Goal: Book appointment/travel/reservation

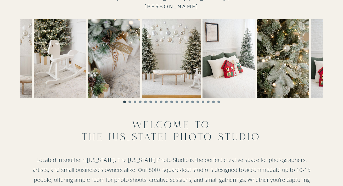
scroll to position [173, 0]
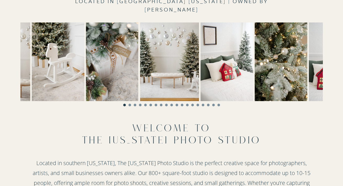
click at [201, 80] on img at bounding box center [227, 61] width 53 height 79
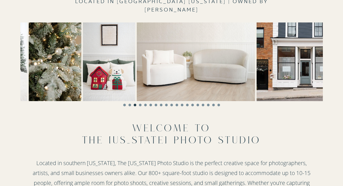
click at [110, 85] on img at bounding box center [109, 61] width 53 height 79
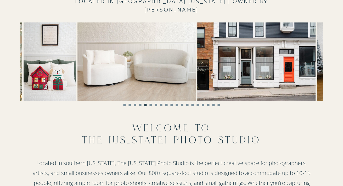
click at [109, 83] on img at bounding box center [137, 61] width 118 height 79
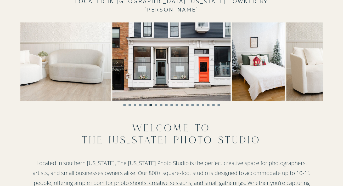
click at [232, 89] on img at bounding box center [258, 61] width 53 height 79
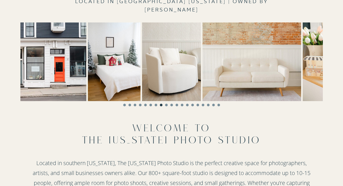
click at [202, 89] on img at bounding box center [251, 61] width 98 height 79
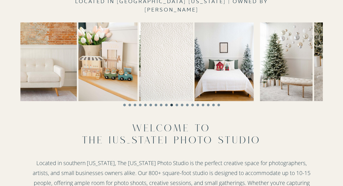
click at [140, 87] on img at bounding box center [166, 61] width 53 height 79
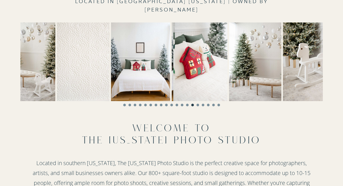
click at [175, 91] on img at bounding box center [201, 61] width 53 height 79
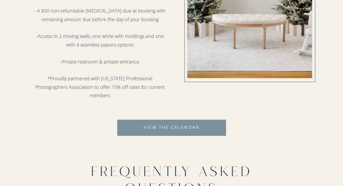
scroll to position [655, 0]
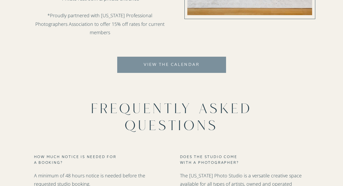
click at [180, 64] on nav "View the calendar" at bounding box center [171, 68] width 107 height 15
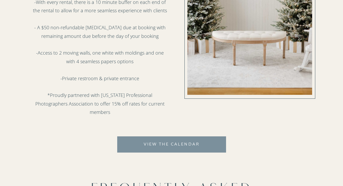
scroll to position [591, 0]
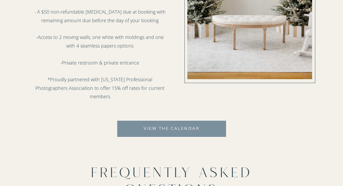
click at [178, 126] on nav "View the calendar" at bounding box center [171, 132] width 107 height 15
